Goal: Check status: Check status

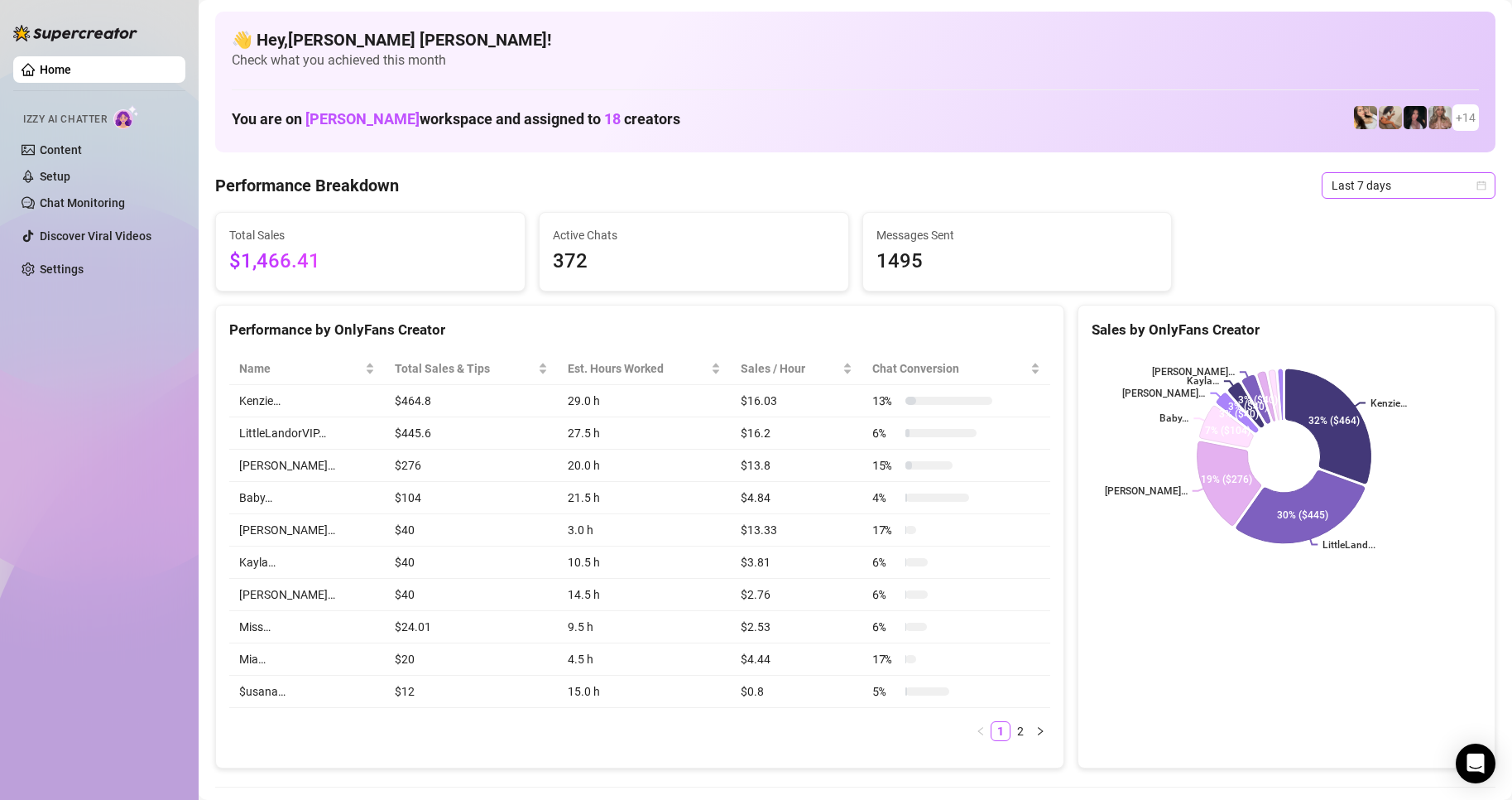
click at [1468, 193] on span "Last 7 days" at bounding box center [1408, 184] width 154 height 25
click at [1362, 327] on div "Custom date" at bounding box center [1394, 325] width 147 height 18
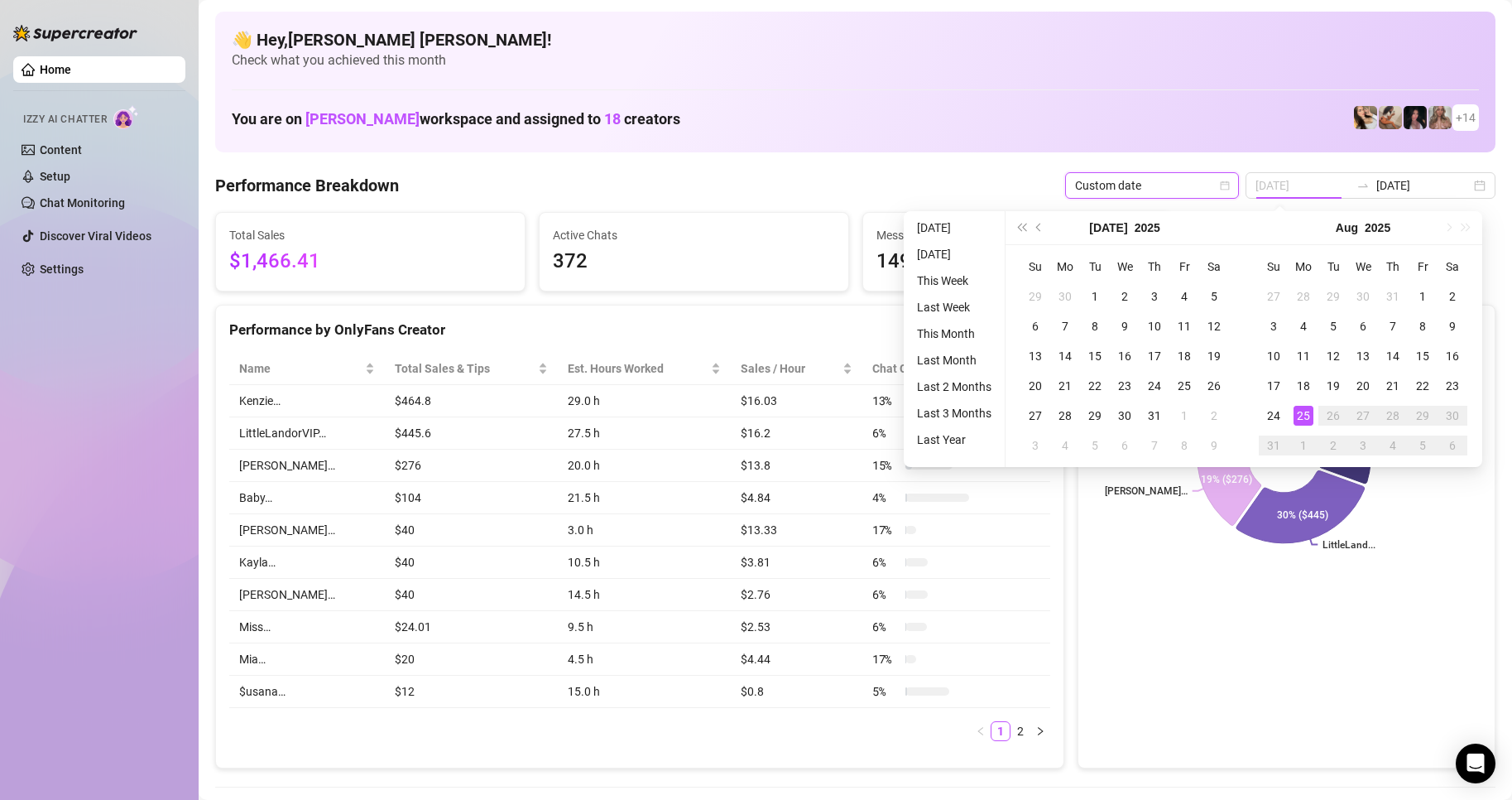
click at [1305, 425] on td "25" at bounding box center [1304, 415] width 30 height 30
click at [1311, 418] on div "25" at bounding box center [1304, 415] width 20 height 20
click at [1311, 418] on icon at bounding box center [1329, 426] width 85 height 114
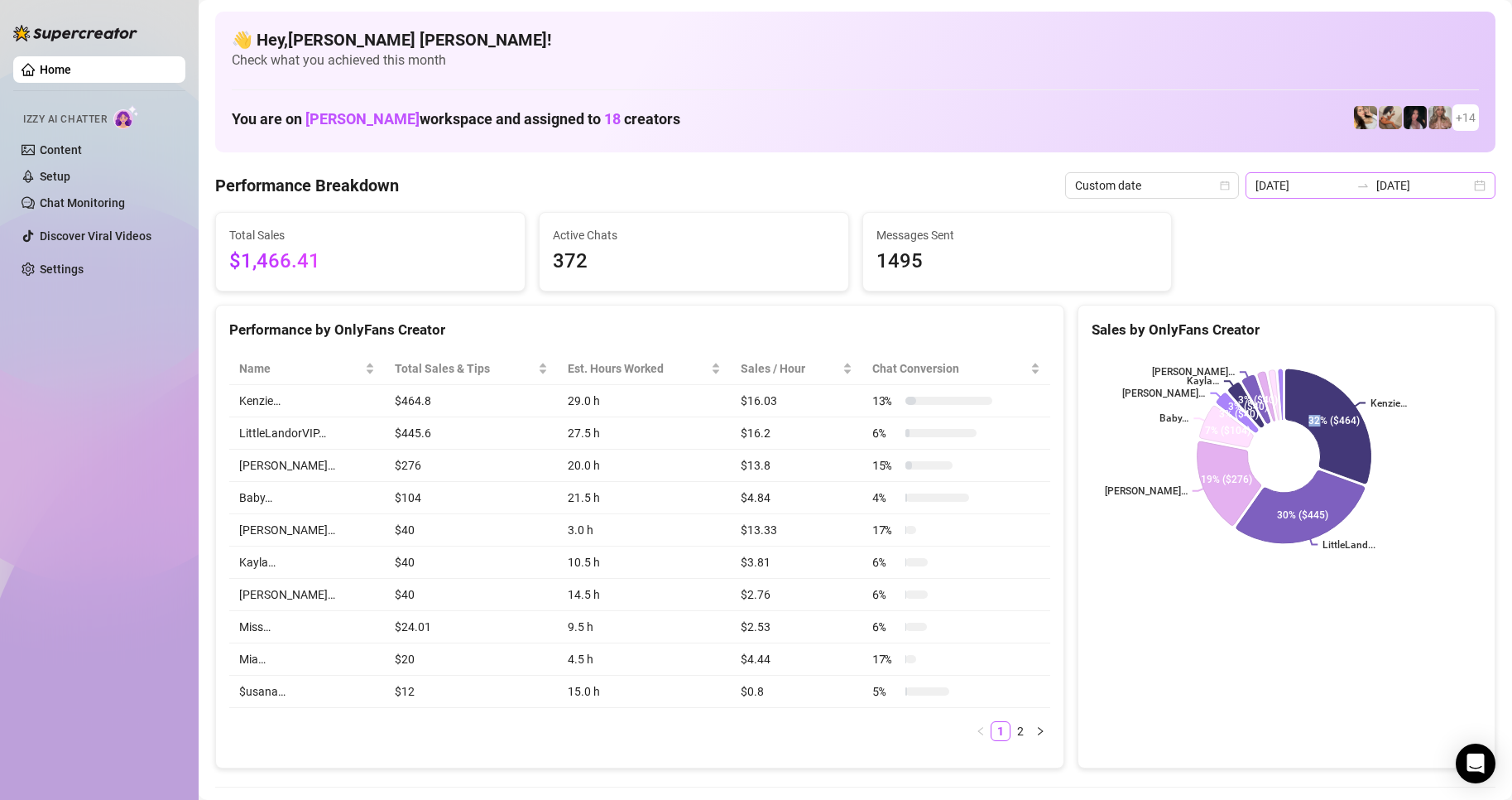
click at [1458, 187] on div "[DATE] [DATE]" at bounding box center [1370, 185] width 250 height 27
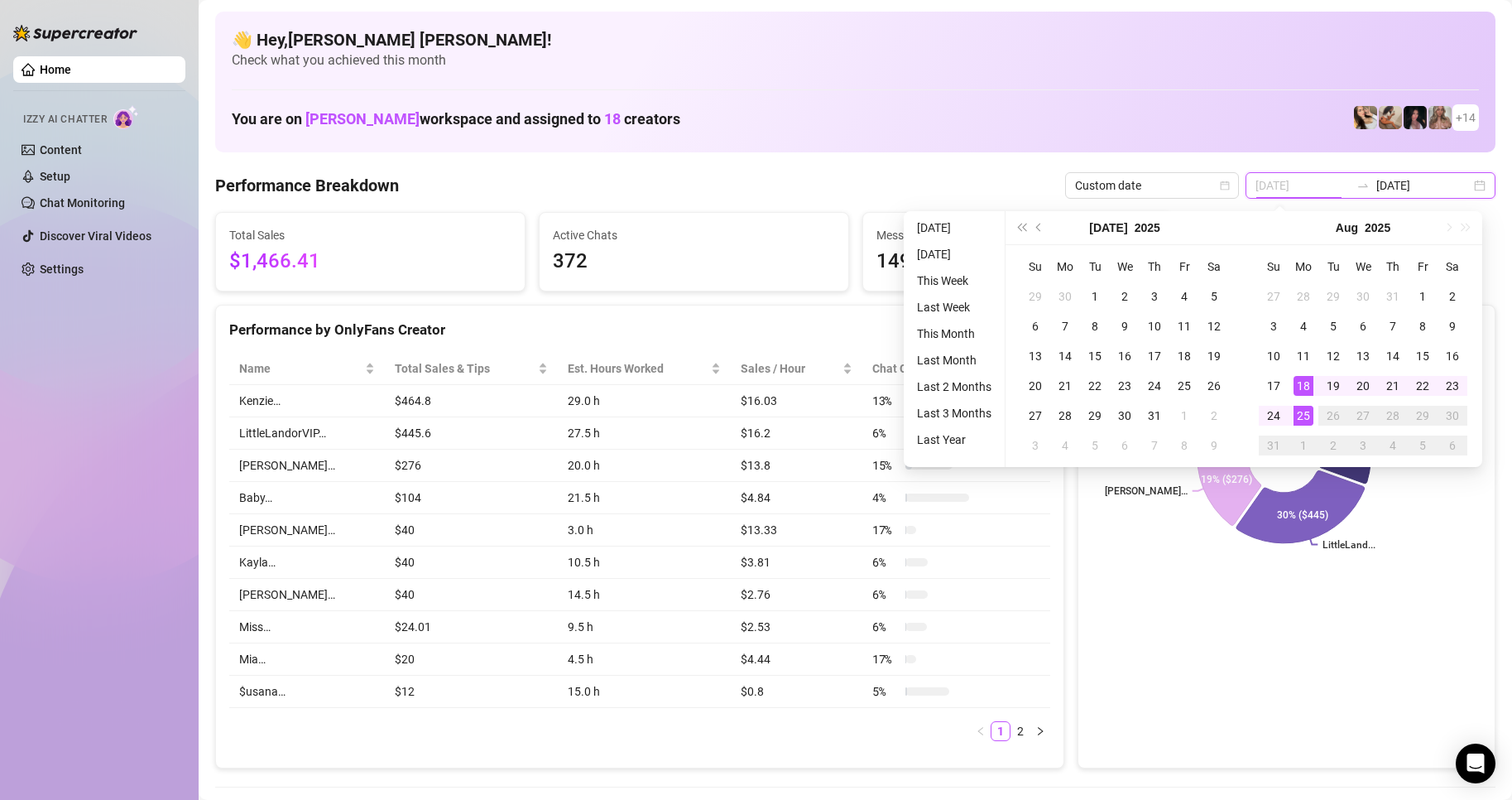
type input "[DATE]"
click at [1297, 411] on div "25" at bounding box center [1304, 415] width 20 height 20
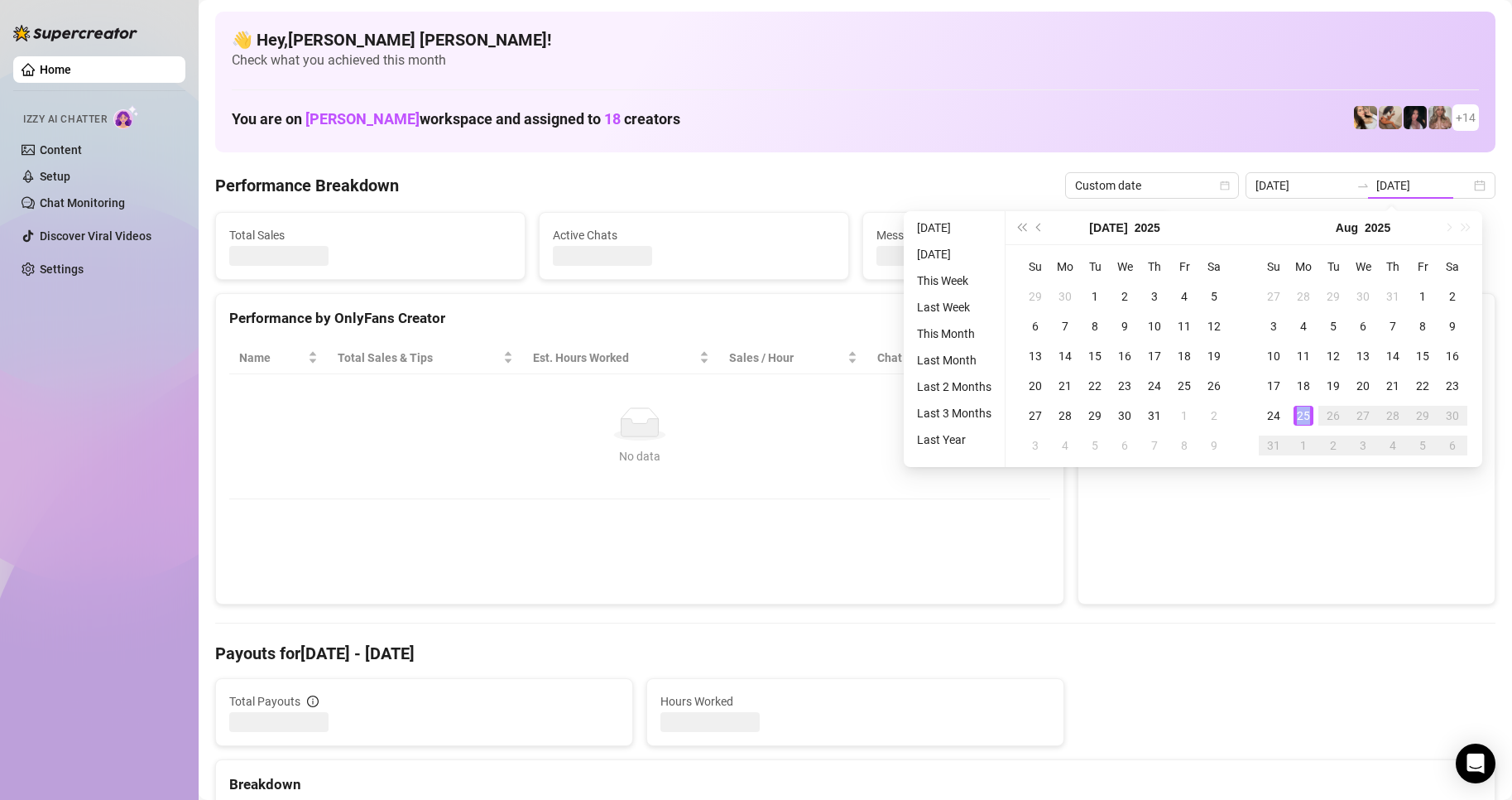
type input "[DATE]"
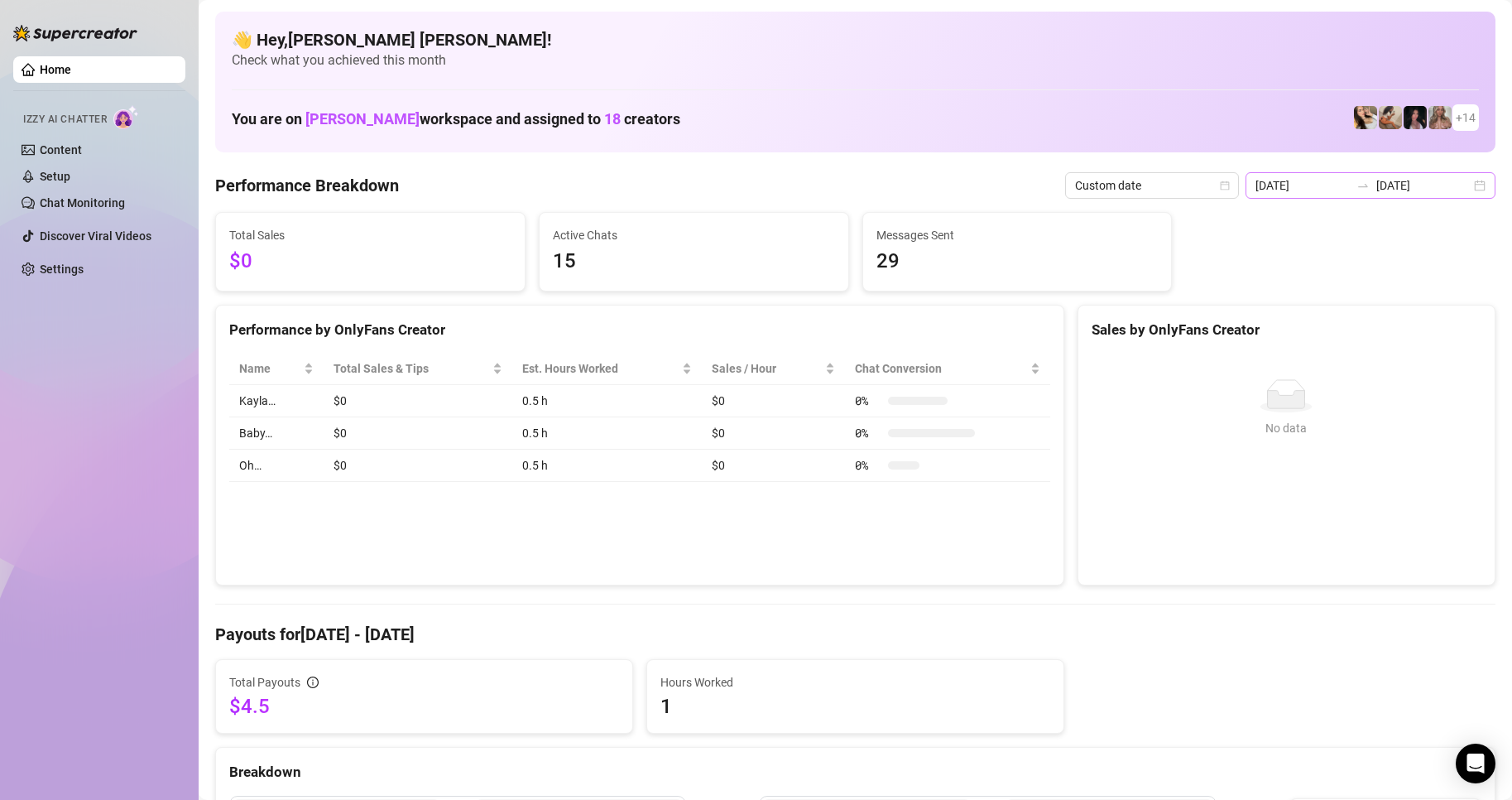
click at [1465, 186] on div "[DATE] [DATE]" at bounding box center [1370, 185] width 250 height 27
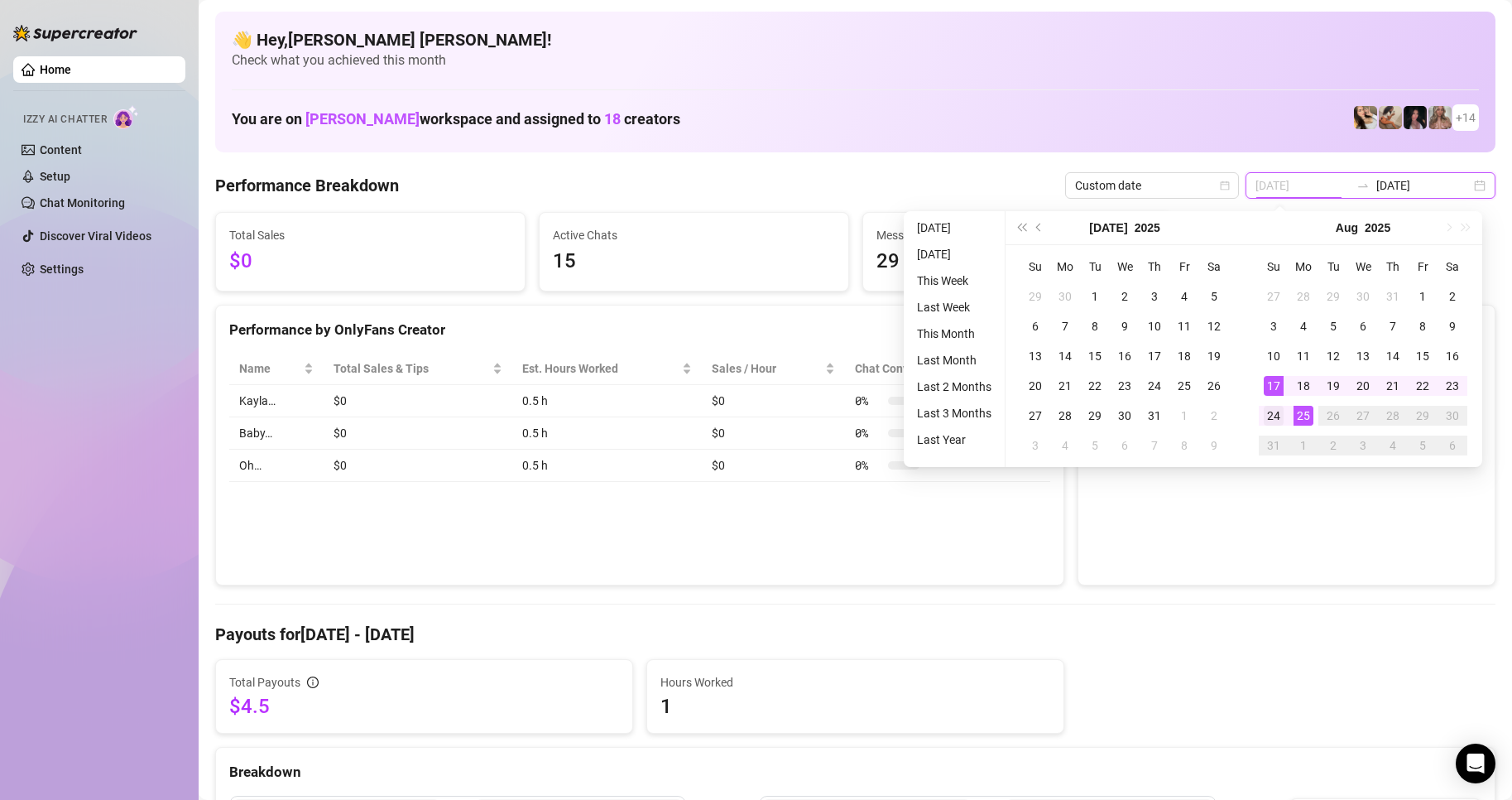
type input "[DATE]"
click at [1275, 422] on div "24" at bounding box center [1274, 415] width 20 height 20
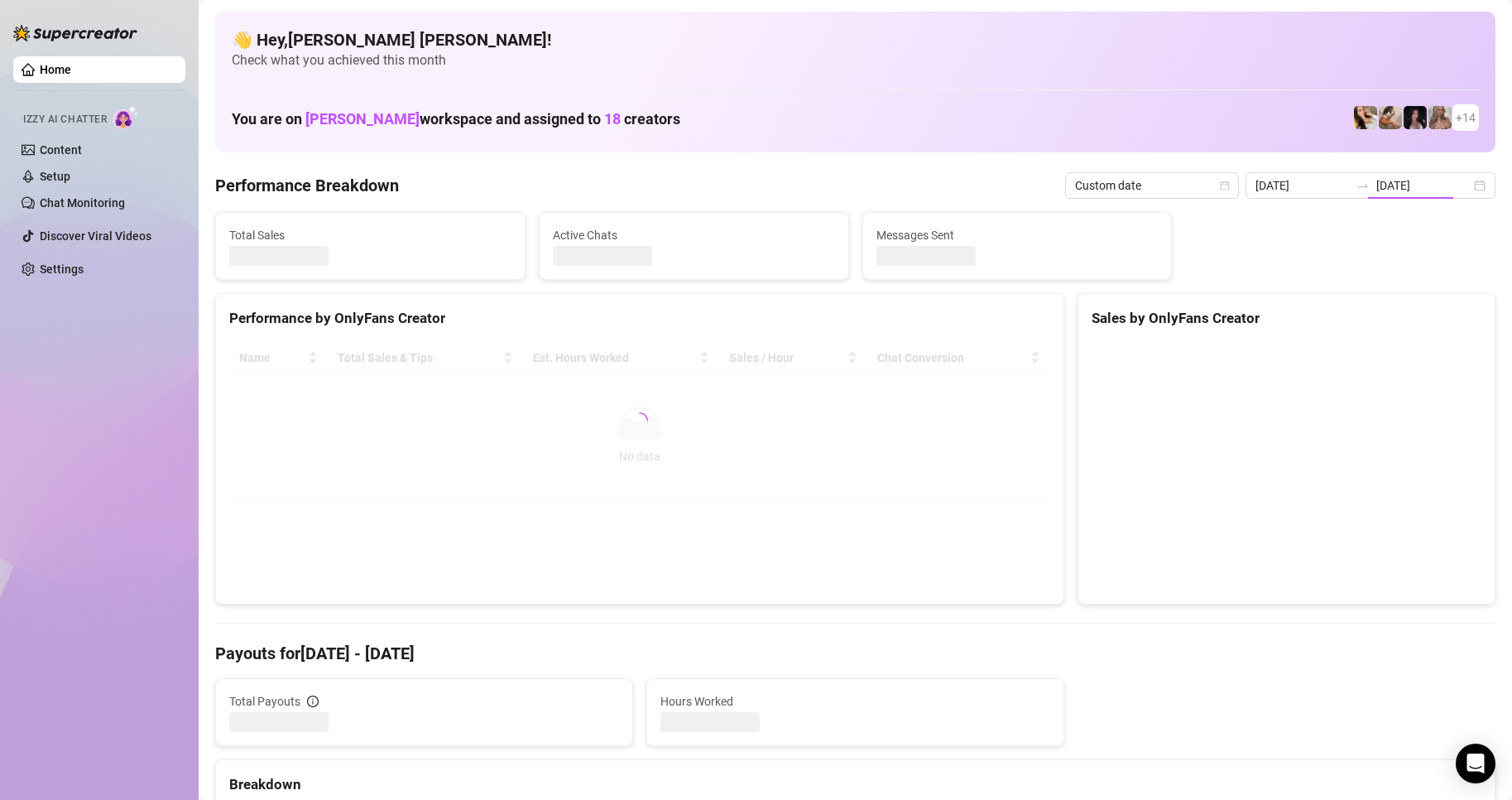
type input "[DATE]"
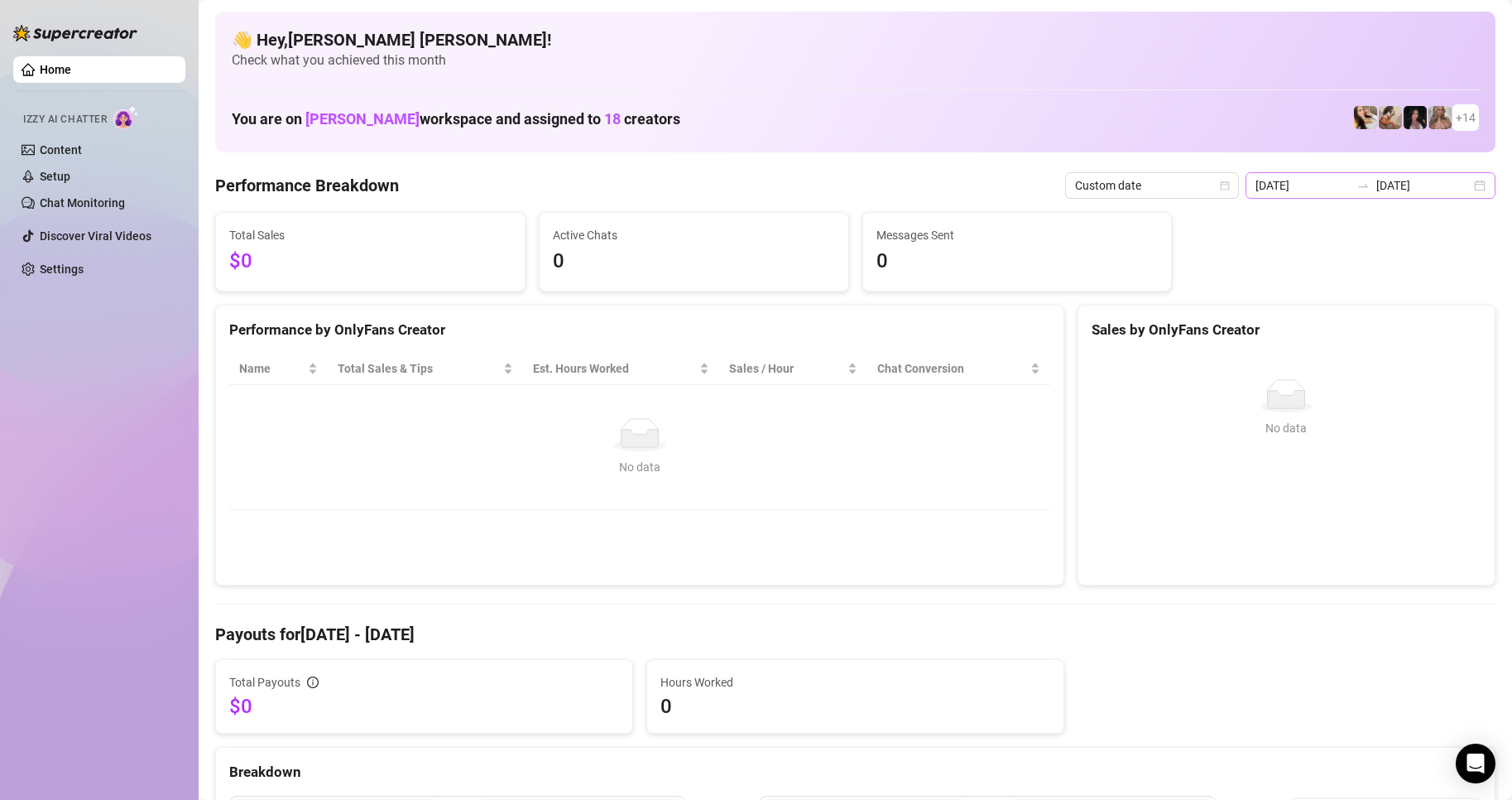
click at [1470, 189] on div "[DATE] [DATE]" at bounding box center [1370, 185] width 250 height 27
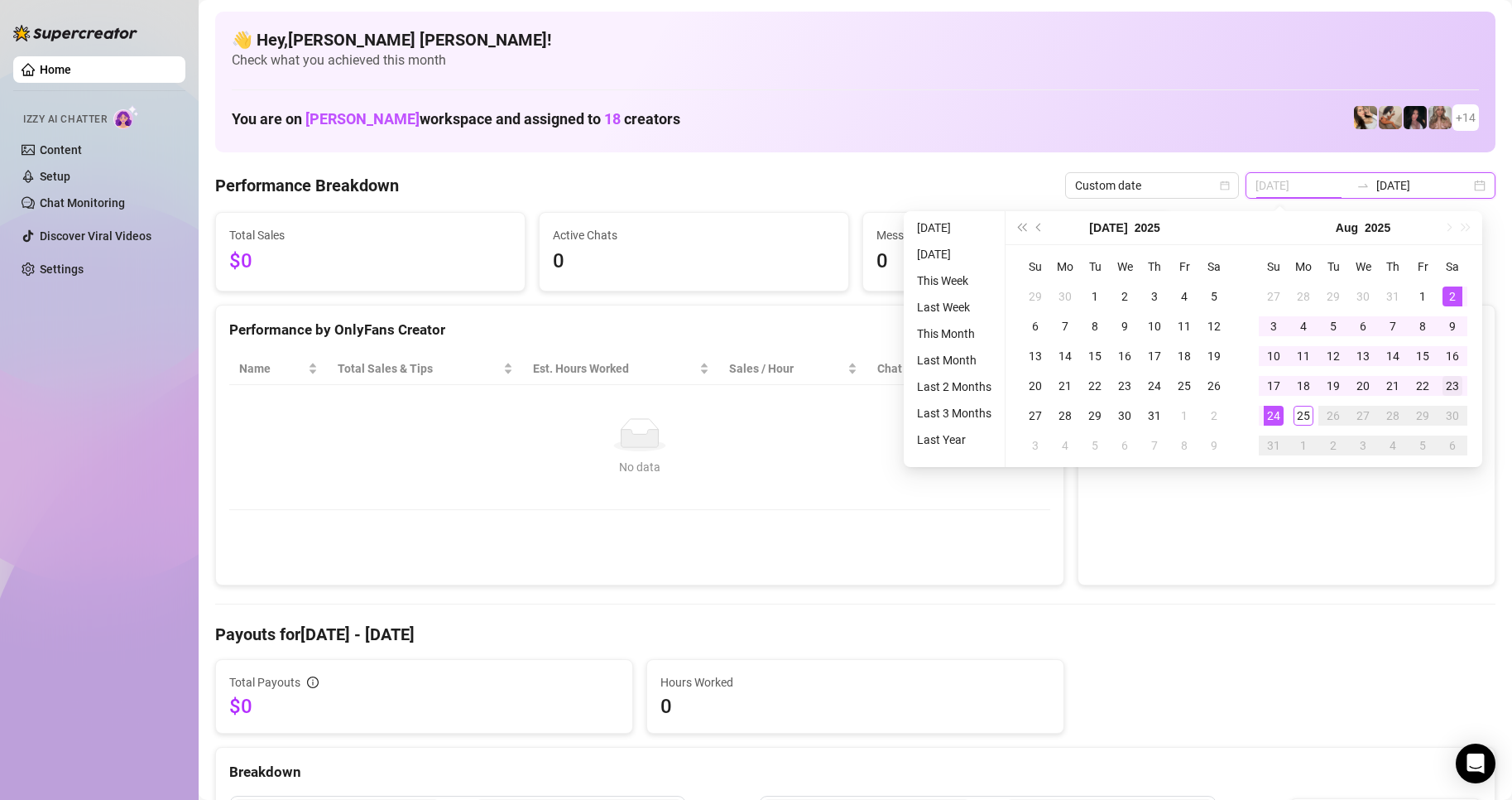
type input "[DATE]"
click at [1454, 396] on td "23" at bounding box center [1453, 386] width 30 height 30
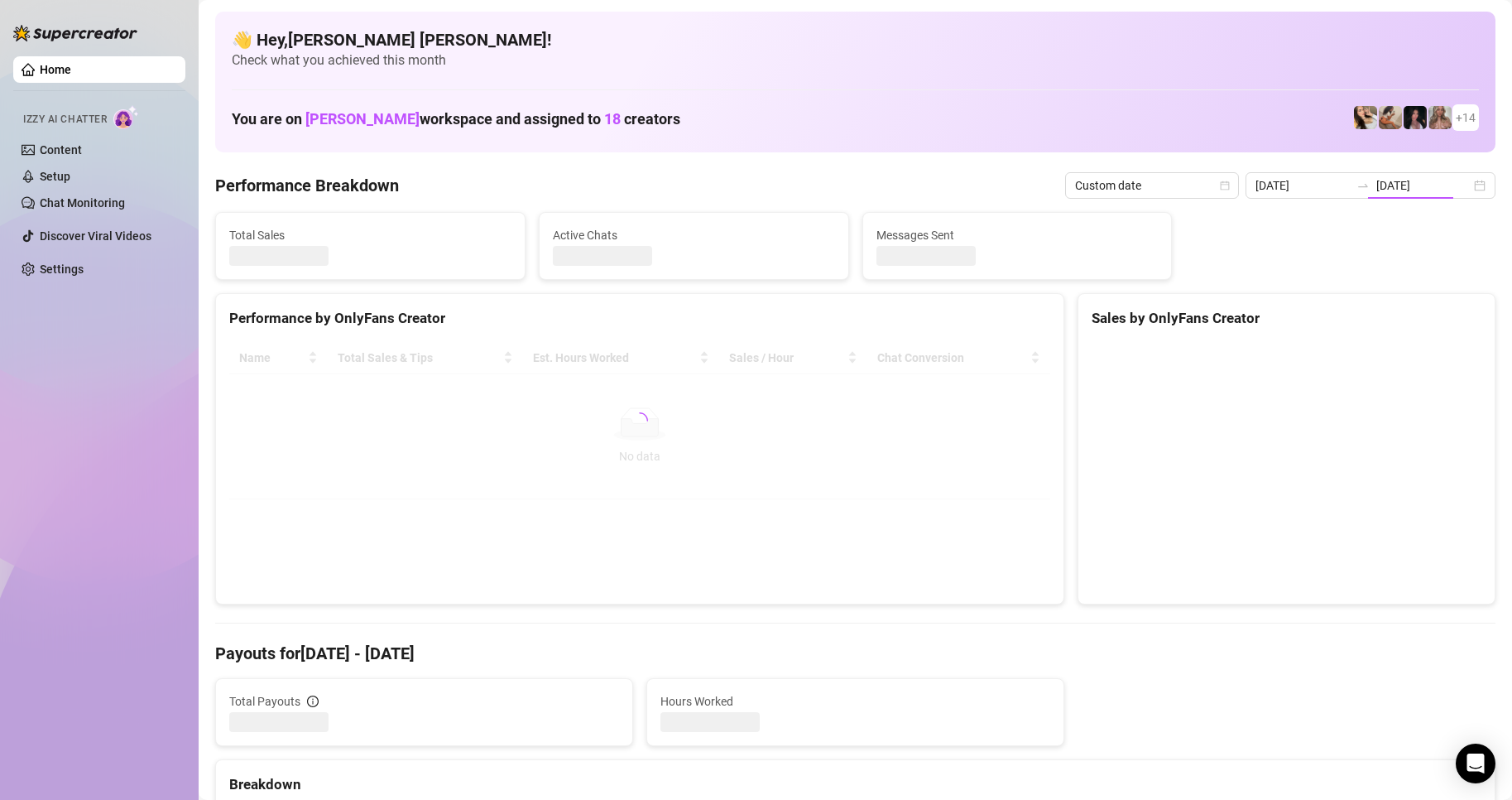
type input "[DATE]"
